Goal: Contribute content

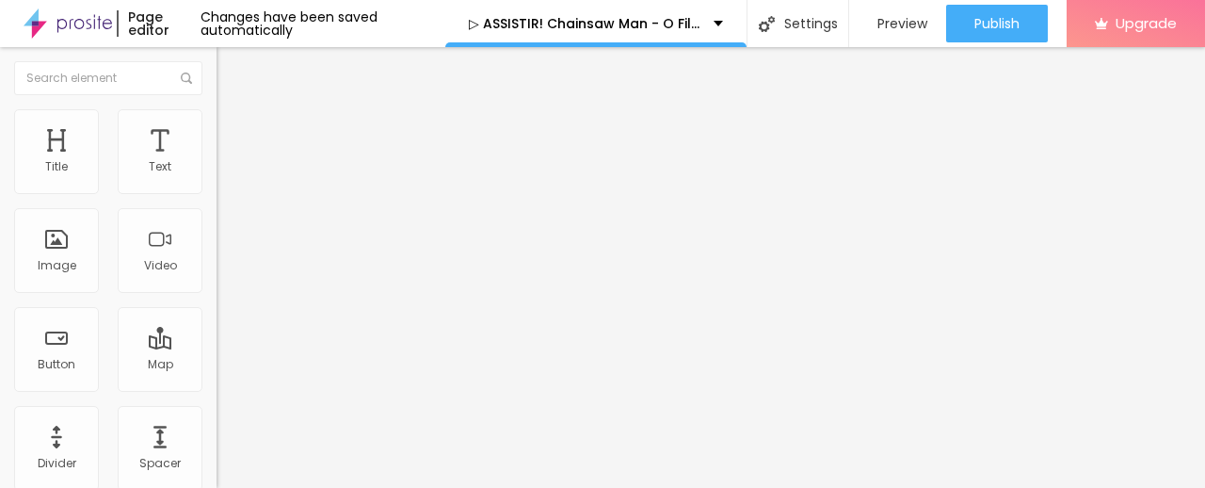
click at [217, 162] on span "Add image" at bounding box center [255, 154] width 77 height 16
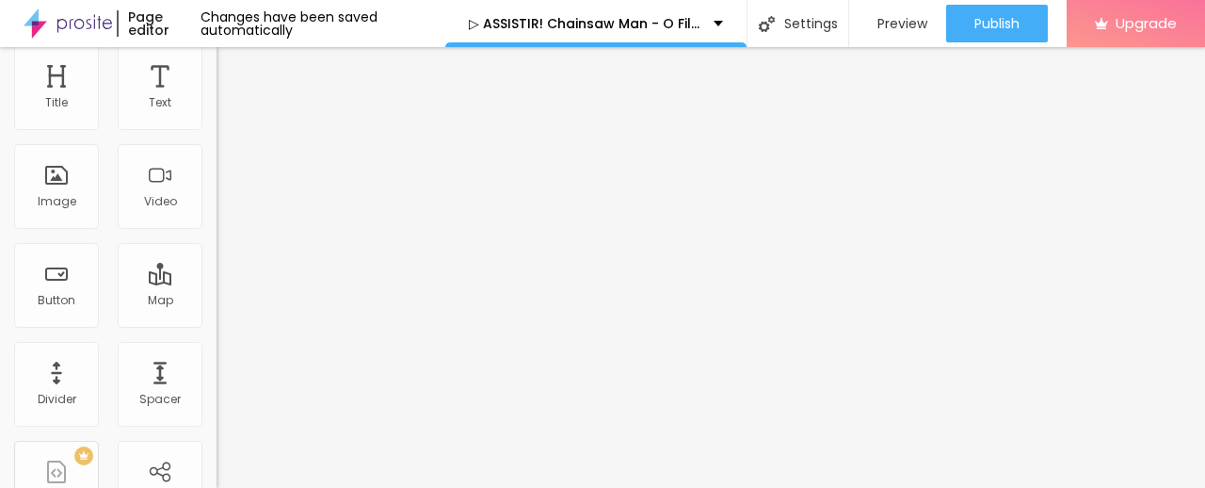
scroll to position [93, 0]
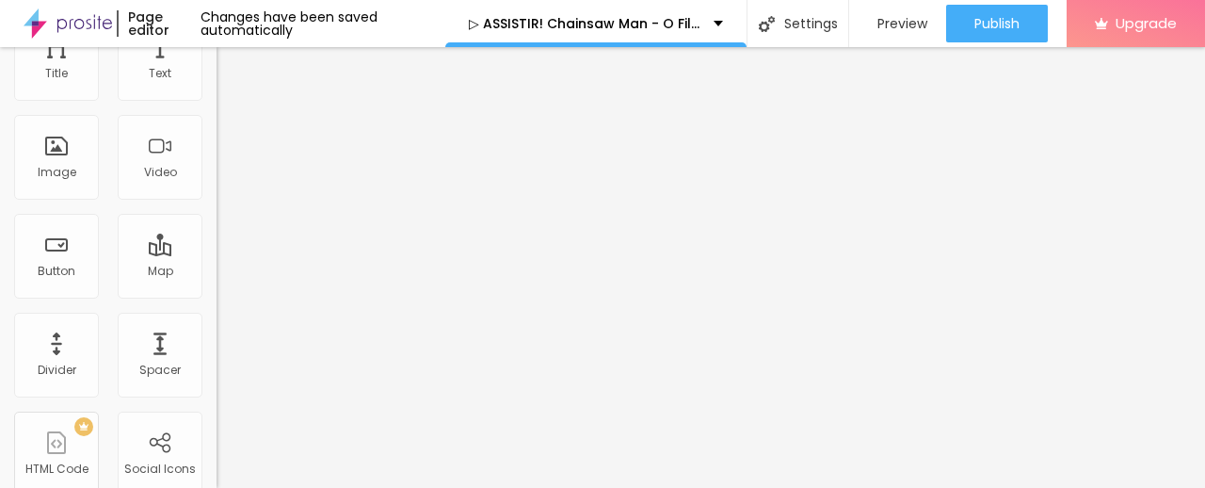
click at [217, 293] on input "https://" at bounding box center [330, 283] width 226 height 19
paste input "[DOMAIN_NAME]/pt/movie/1218925/chainsaw-man-the-movie-reze-arc.Alboom"
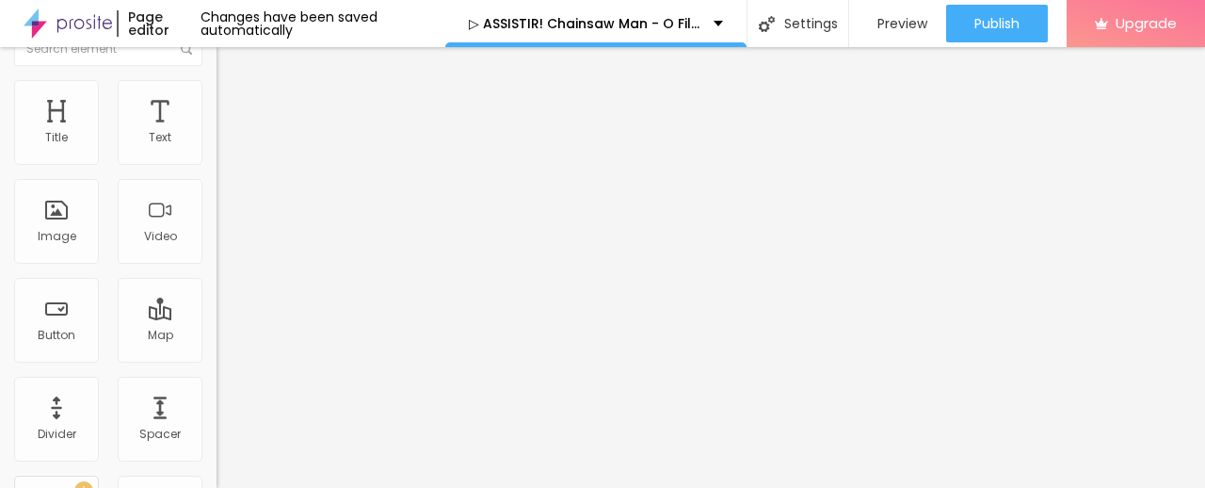
scroll to position [0, 0]
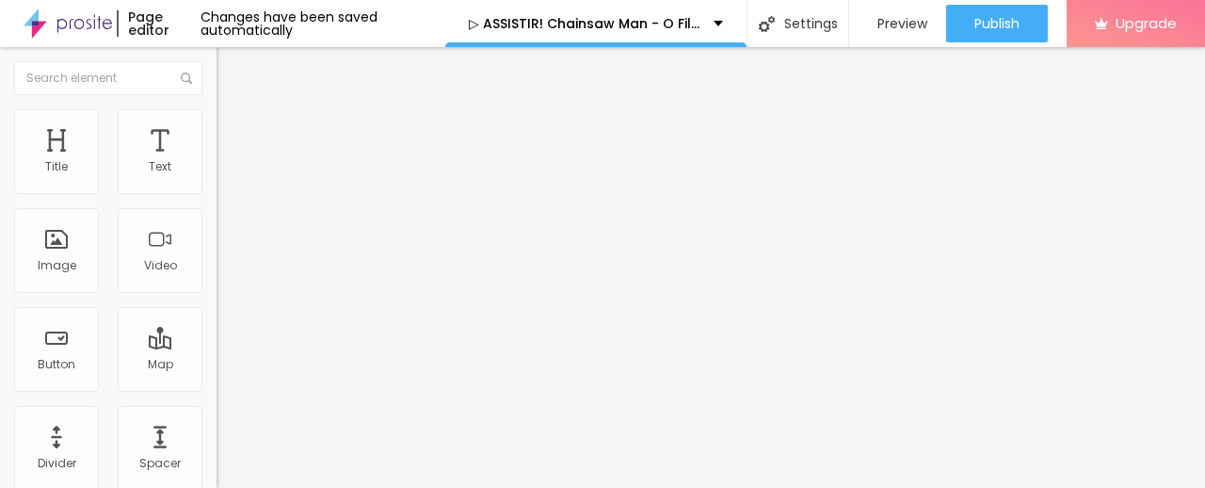
type input "[URL][DOMAIN_NAME]"
click at [217, 76] on button "Edit Image" at bounding box center [325, 68] width 217 height 43
drag, startPoint x: 85, startPoint y: 214, endPoint x: 0, endPoint y: 225, distance: 85.5
click at [217, 225] on div "Text Click me Align Size Default Small Default Big Link URL https:// Open in ne…" at bounding box center [325, 284] width 217 height 274
paste input "✅ Assista agora ► Chainsaw Man - O Filme: Arco da Reze Completo HD [1080p]"
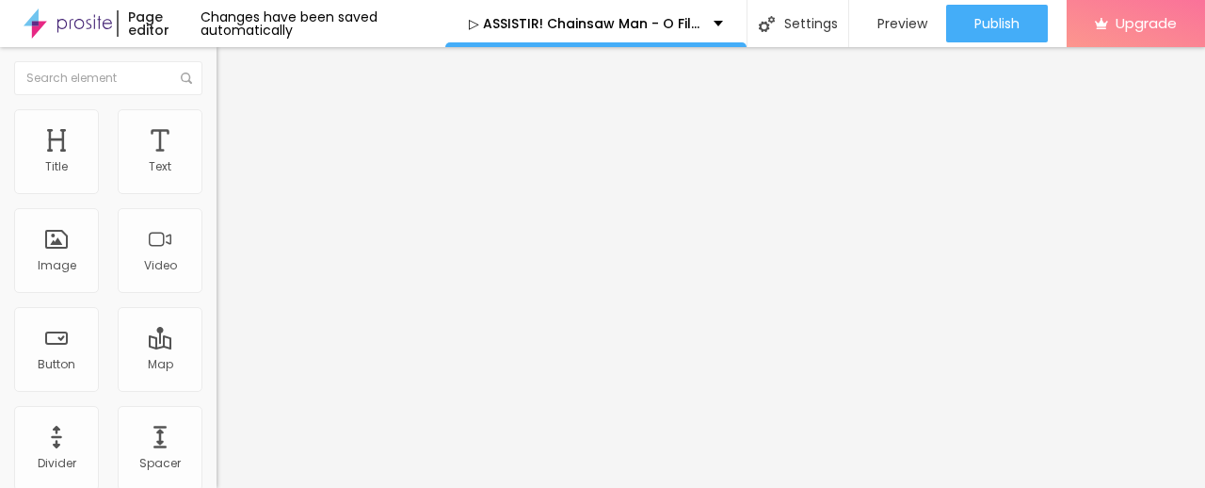
scroll to position [0, 284]
type input "✅ Assista agora ► Chainsaw Man - O Filme: Arco da Reze Completo HD [1080p]"
click at [217, 225] on img at bounding box center [223, 218] width 13 height 13
drag, startPoint x: 68, startPoint y: 396, endPoint x: 0, endPoint y: 375, distance: 70.9
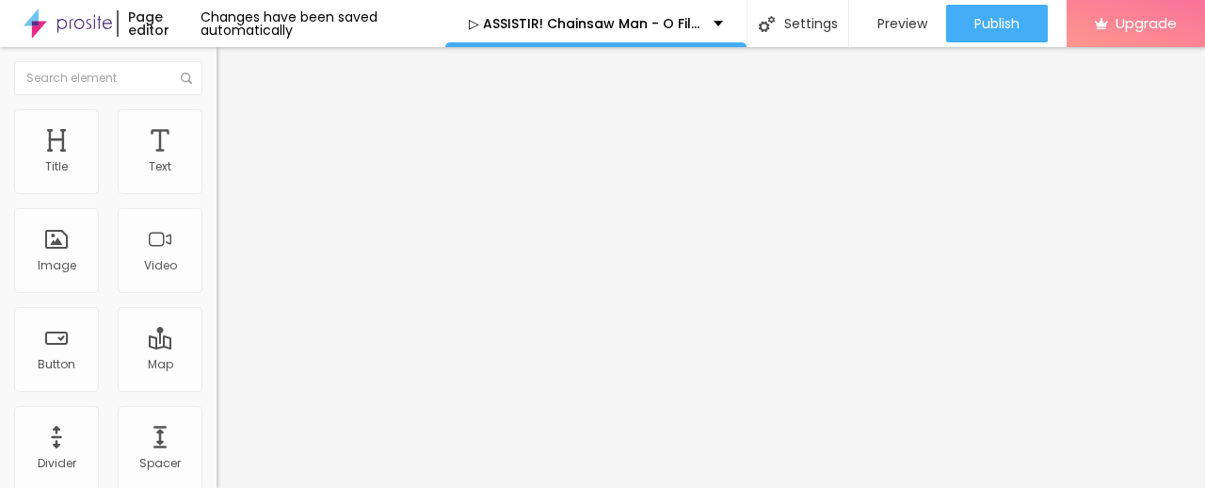
click at [217, 376] on div "Text ✅ Assista agora ► Chainsaw Man - O Filme: Arco da Reze Completo HD [1080p]…" at bounding box center [325, 284] width 217 height 274
click at [217, 388] on input "text" at bounding box center [330, 378] width 226 height 19
type input "[URL][DOMAIN_NAME]"
click at [217, 57] on button "Edit Button" at bounding box center [325, 68] width 217 height 43
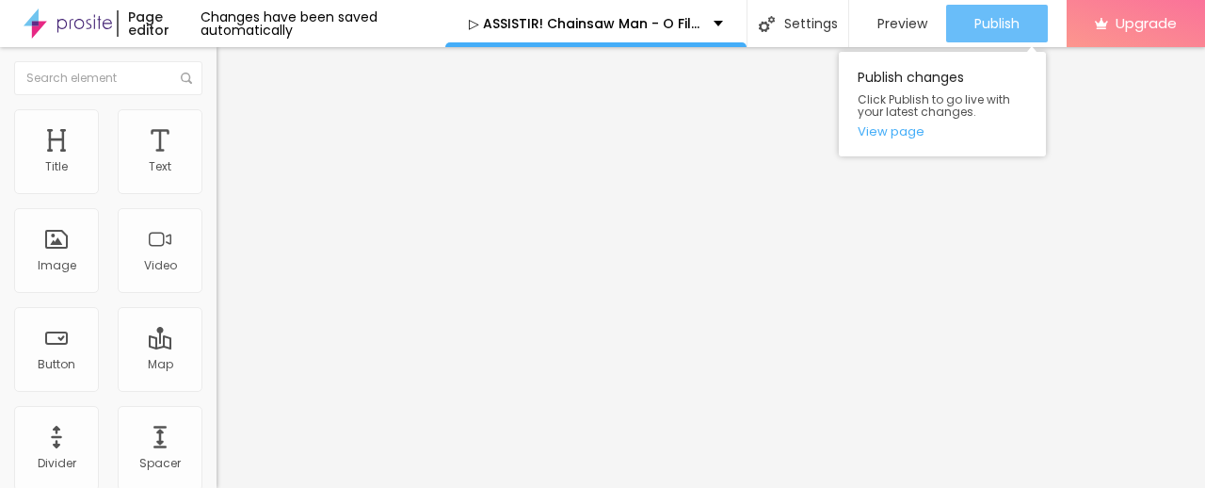
click at [998, 16] on span "Publish" at bounding box center [997, 23] width 45 height 15
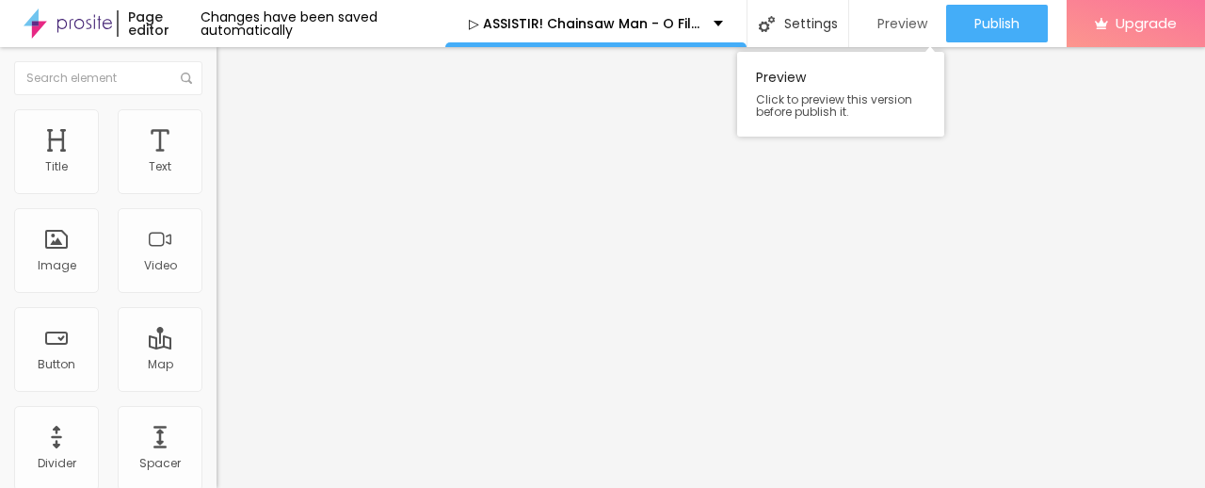
click at [886, 11] on div "Preview" at bounding box center [897, 24] width 59 height 38
click at [30, 24] on img at bounding box center [68, 23] width 89 height 47
